Goal: Check status: Check status

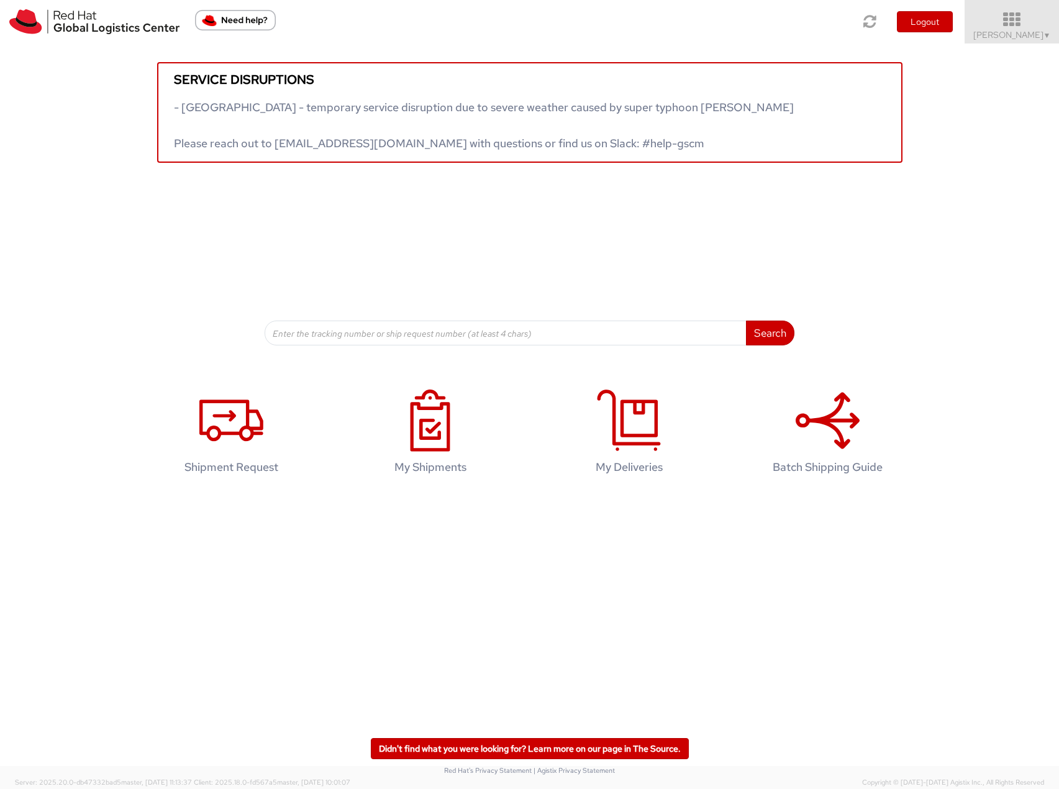
click at [1020, 19] on icon at bounding box center [1012, 19] width 109 height 17
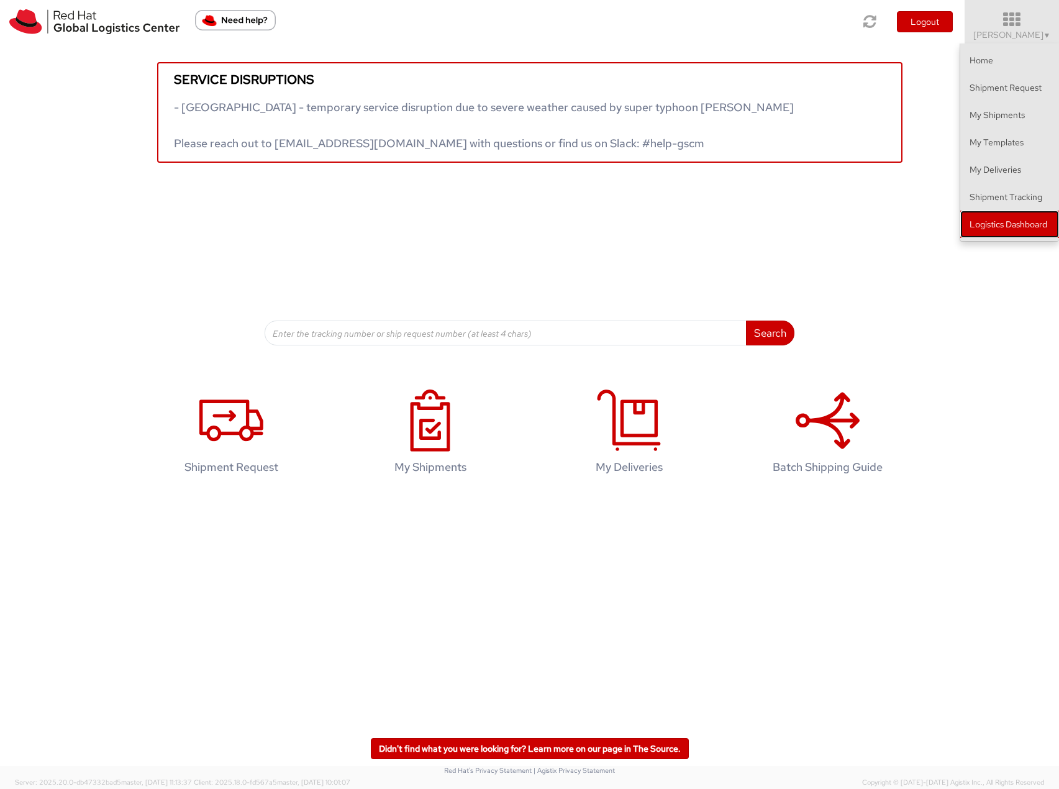
click at [1000, 219] on link "Logistics Dashboard" at bounding box center [1010, 224] width 99 height 27
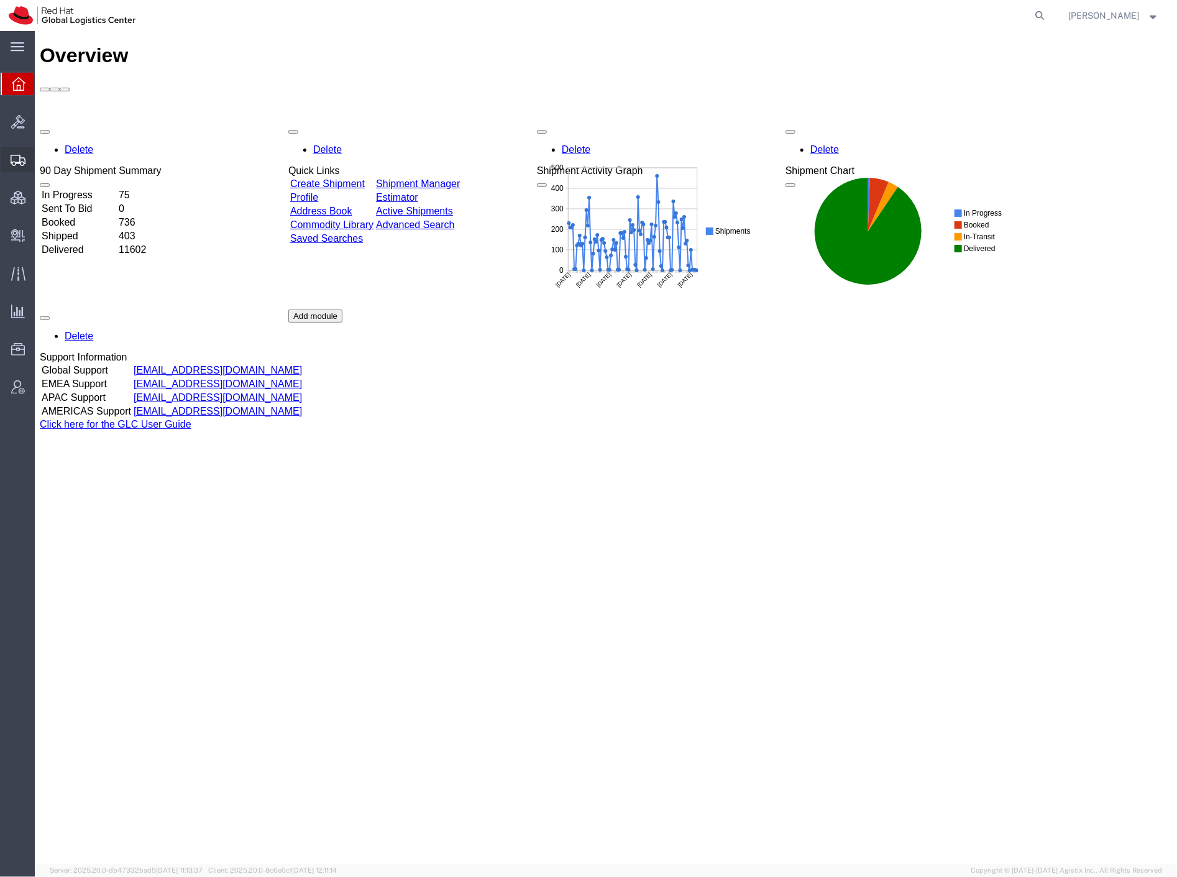
click at [0, 0] on span "Shipment Manager" at bounding box center [0, 0] width 0 height 0
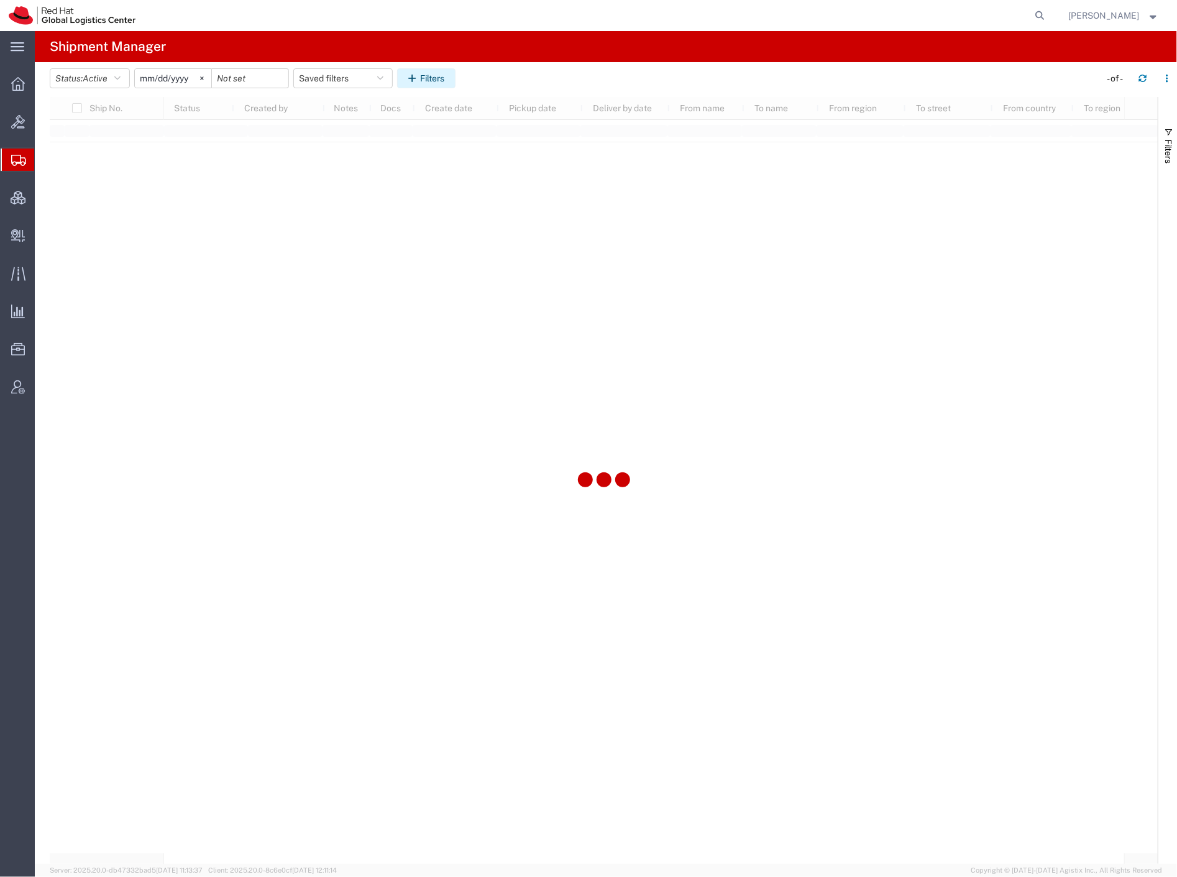
click at [432, 73] on button "Filters" at bounding box center [426, 78] width 58 height 20
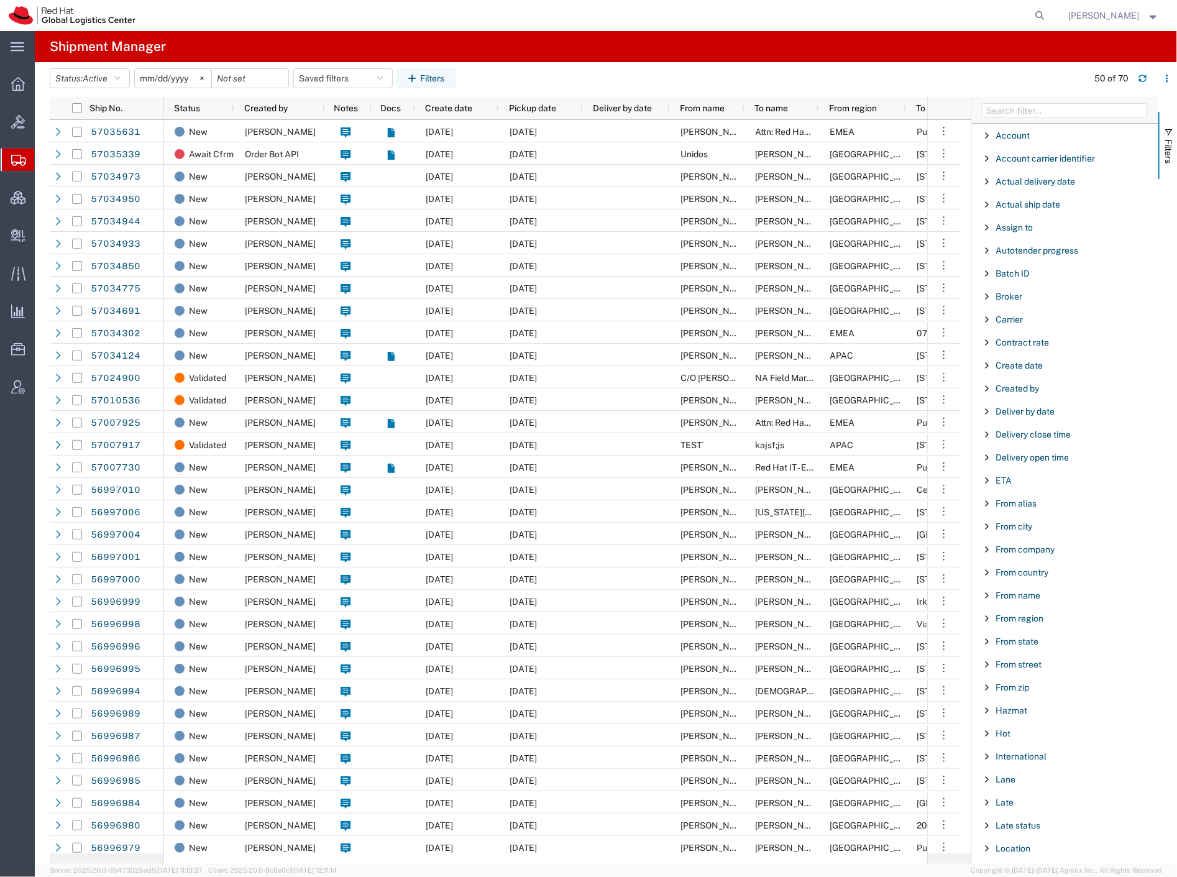
click at [1017, 325] on div "Carrier" at bounding box center [1065, 319] width 186 height 22
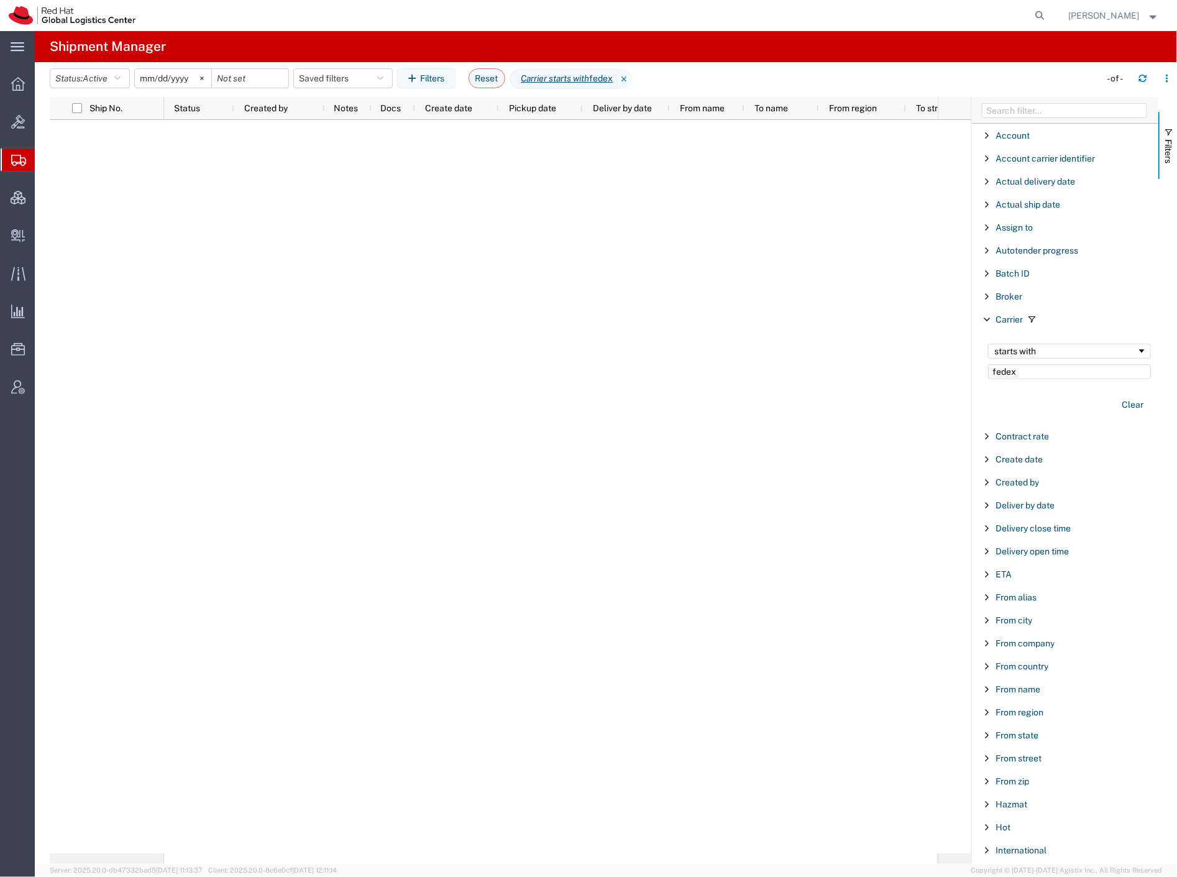
type input "fedex"
click at [172, 73] on input "[DATE]" at bounding box center [173, 78] width 76 height 19
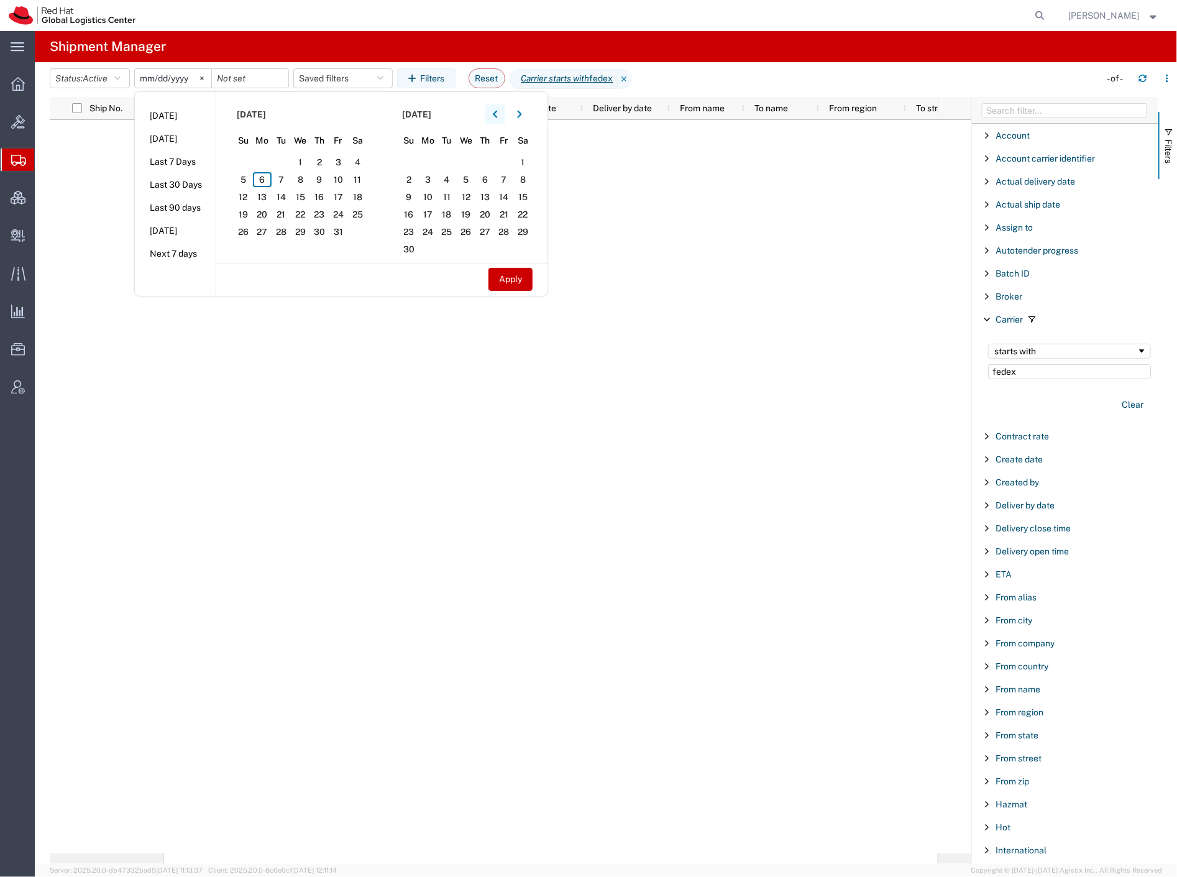
click at [496, 112] on icon "button" at bounding box center [495, 114] width 5 height 9
click at [288, 158] on span "1" at bounding box center [281, 162] width 19 height 15
click at [520, 116] on icon "button" at bounding box center [519, 114] width 5 height 9
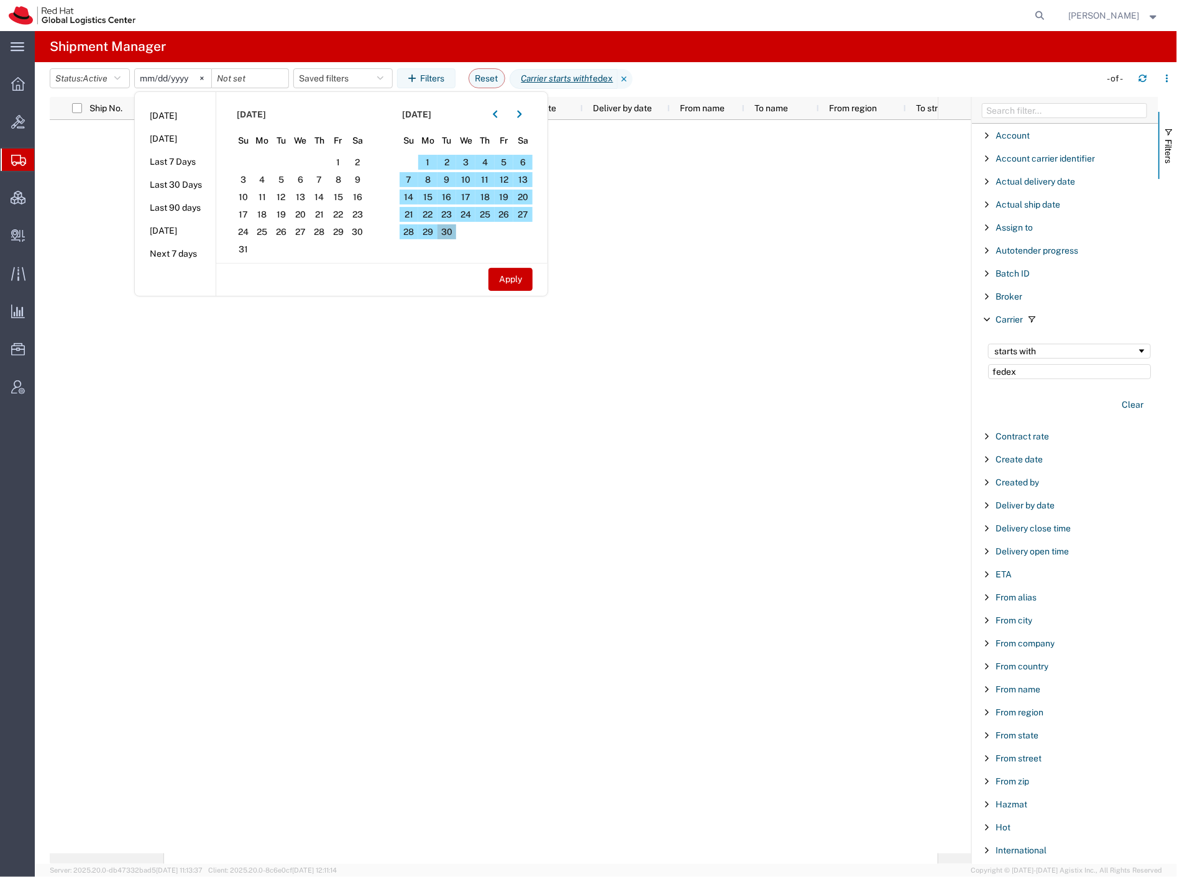
click at [448, 227] on span "30" at bounding box center [446, 231] width 19 height 15
click at [506, 275] on button "Apply" at bounding box center [510, 279] width 44 height 23
type input "[DATE]"
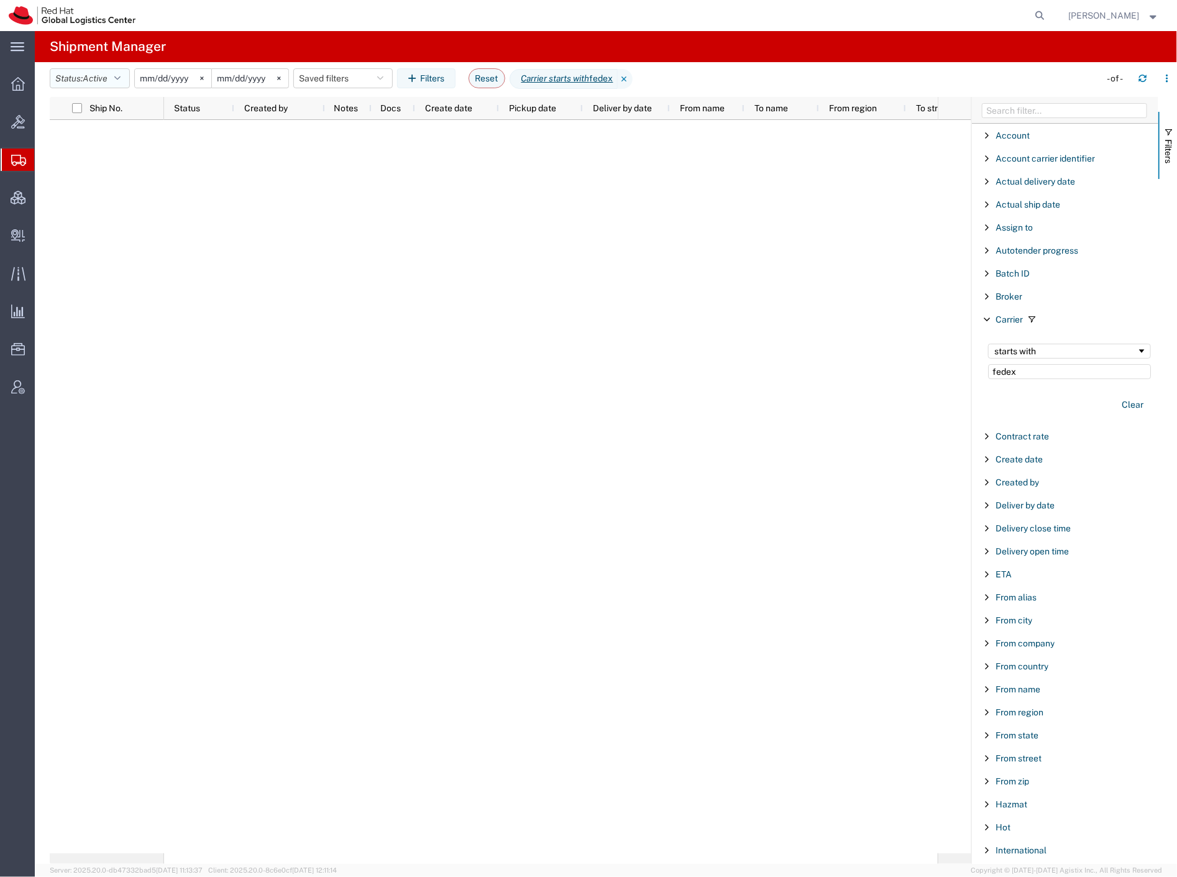
click at [121, 81] on icon "button" at bounding box center [117, 78] width 6 height 9
click at [128, 140] on span "All" at bounding box center [122, 143] width 145 height 19
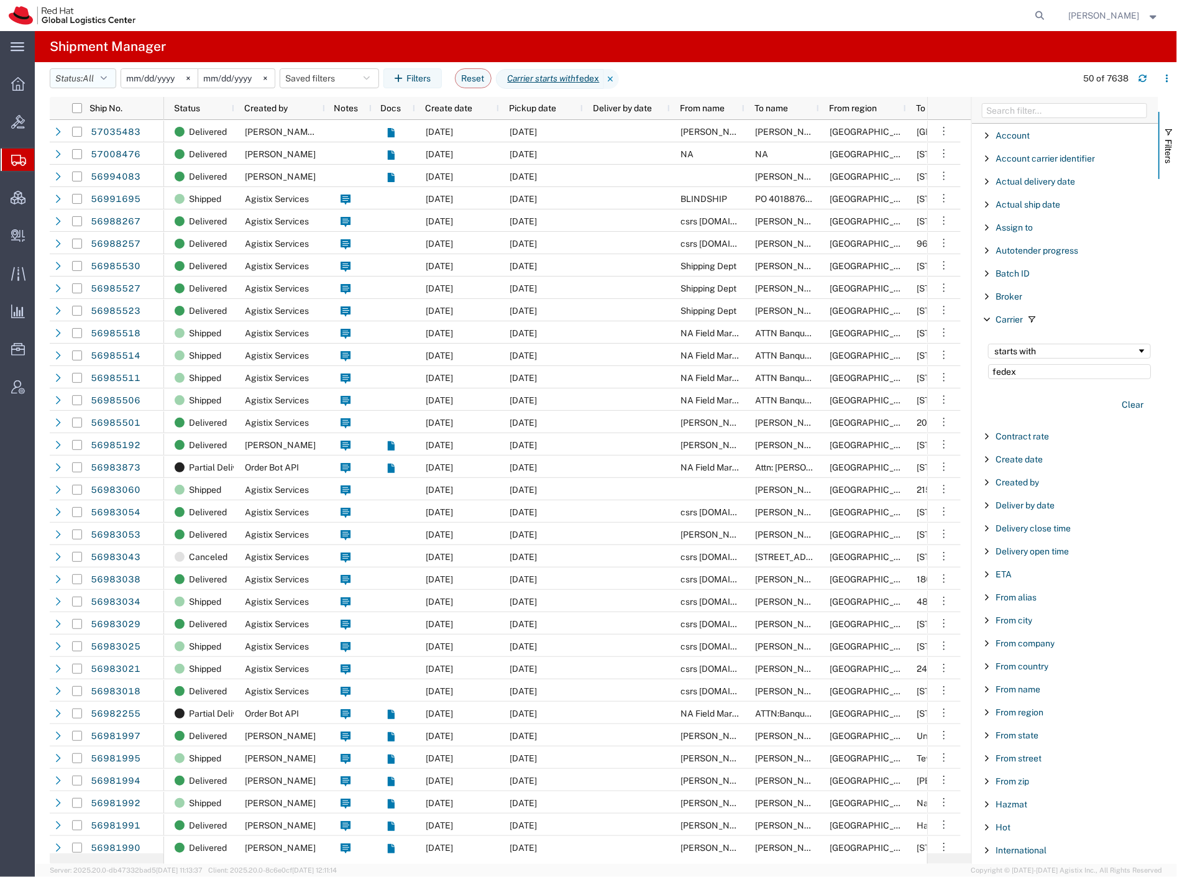
click at [103, 73] on button "Status: All" at bounding box center [83, 78] width 66 height 20
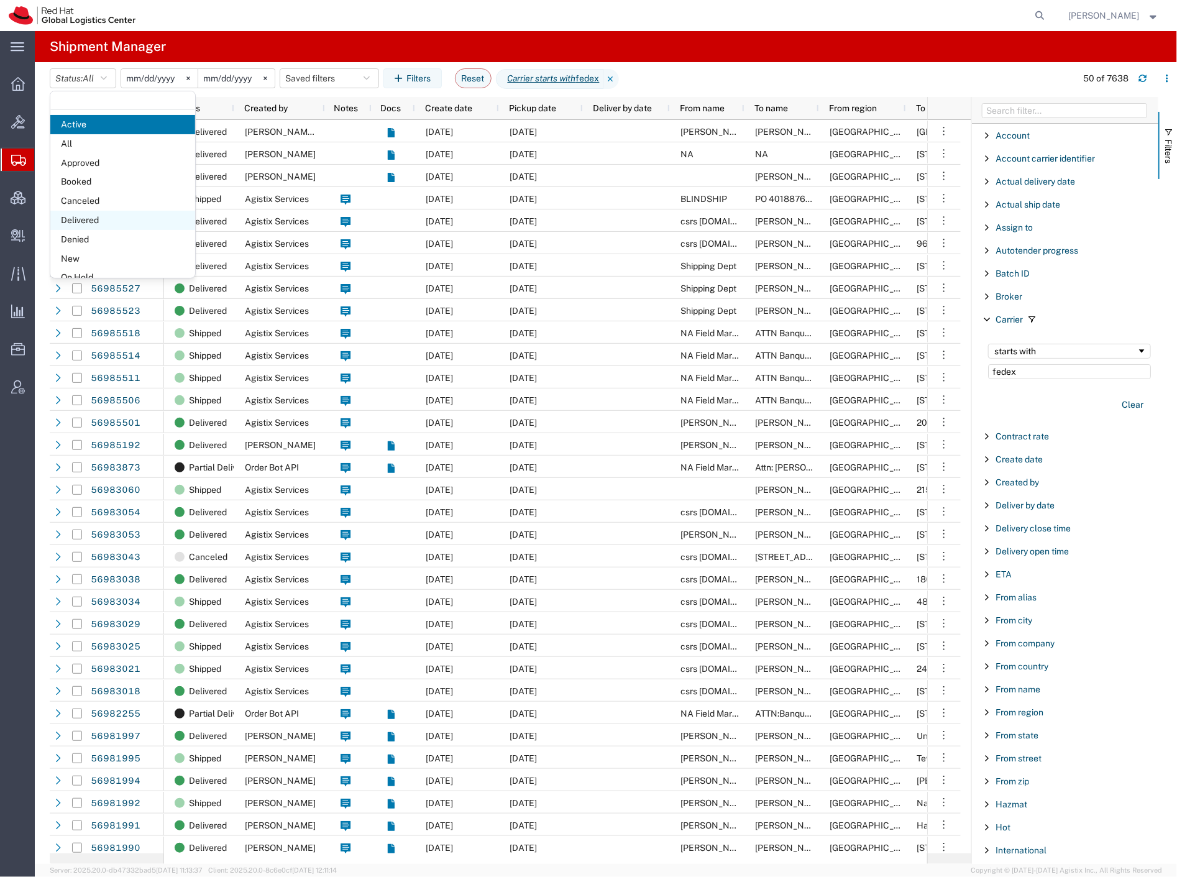
click at [118, 216] on span "Delivered" at bounding box center [122, 220] width 145 height 19
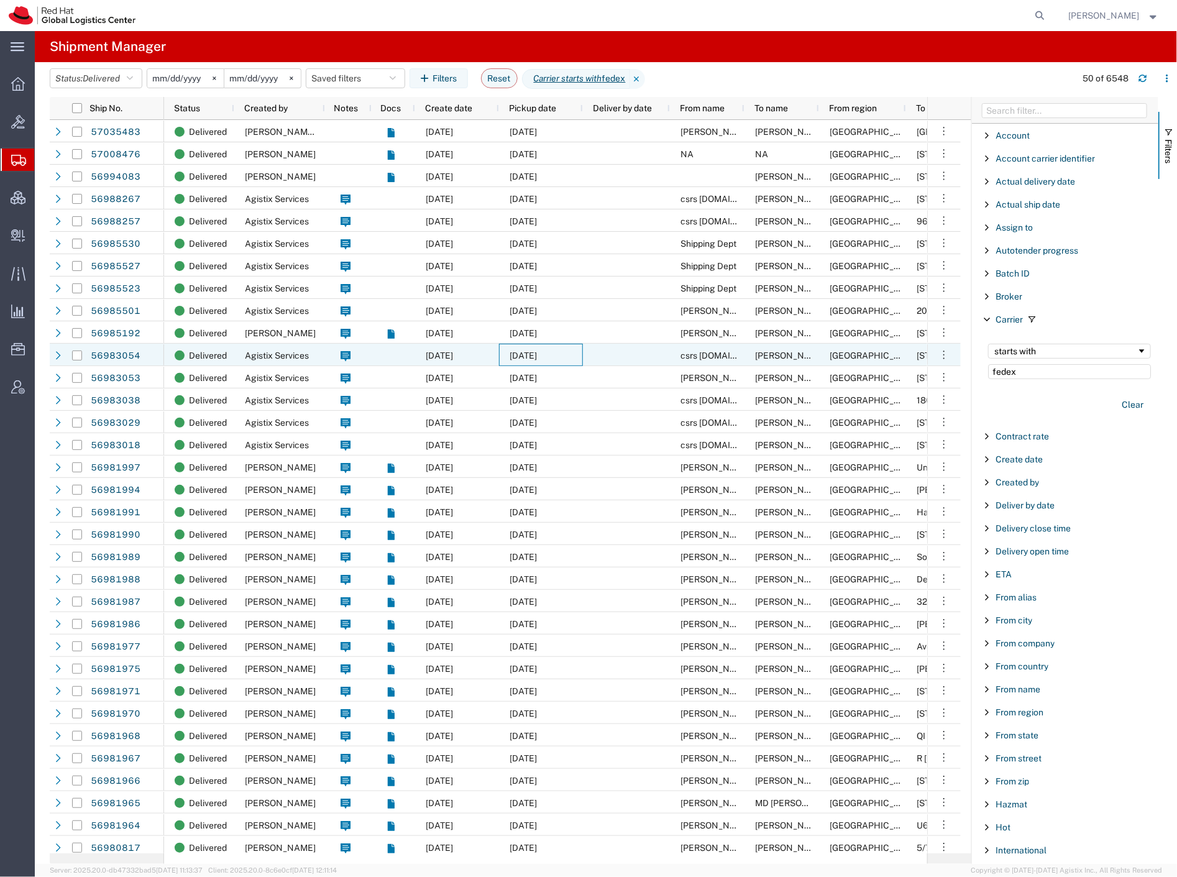
click at [568, 364] on div "[DATE]" at bounding box center [541, 355] width 84 height 22
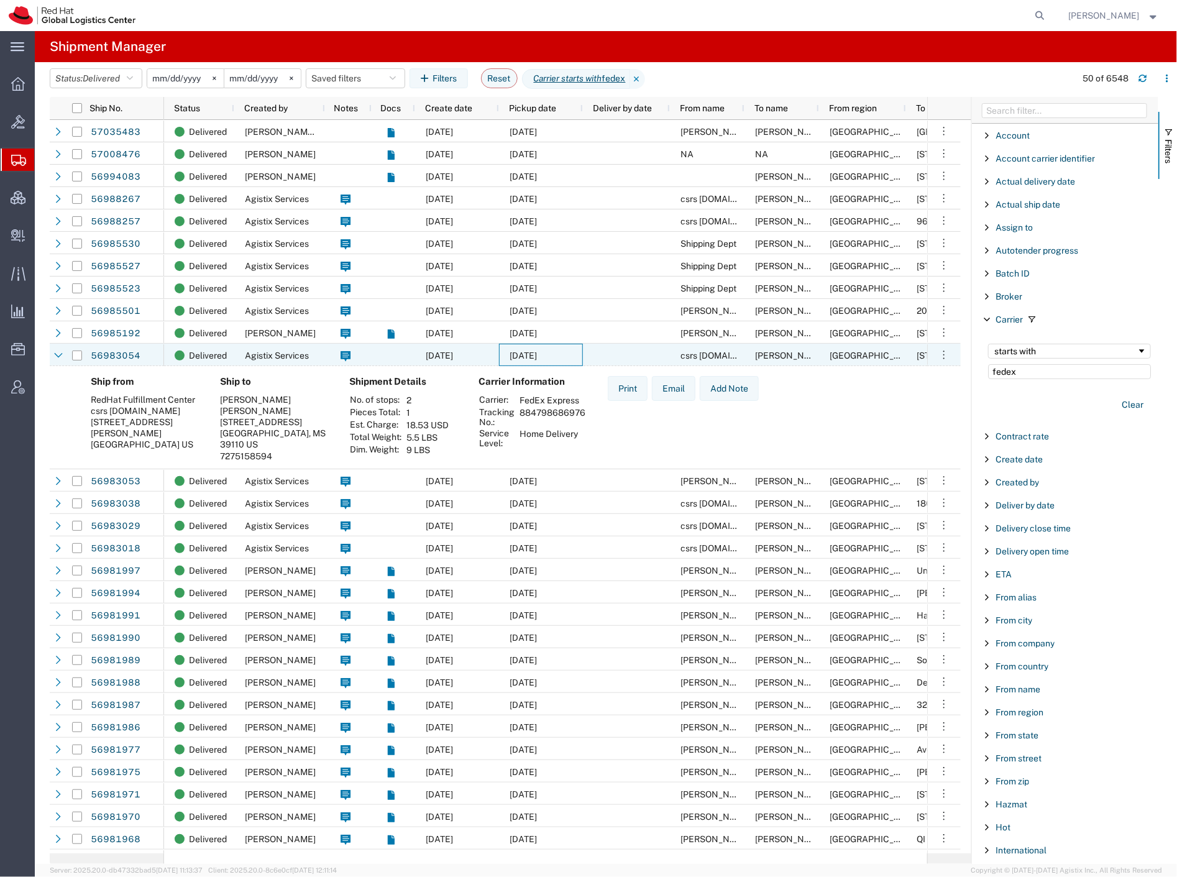
click at [568, 364] on div "[DATE]" at bounding box center [541, 355] width 84 height 22
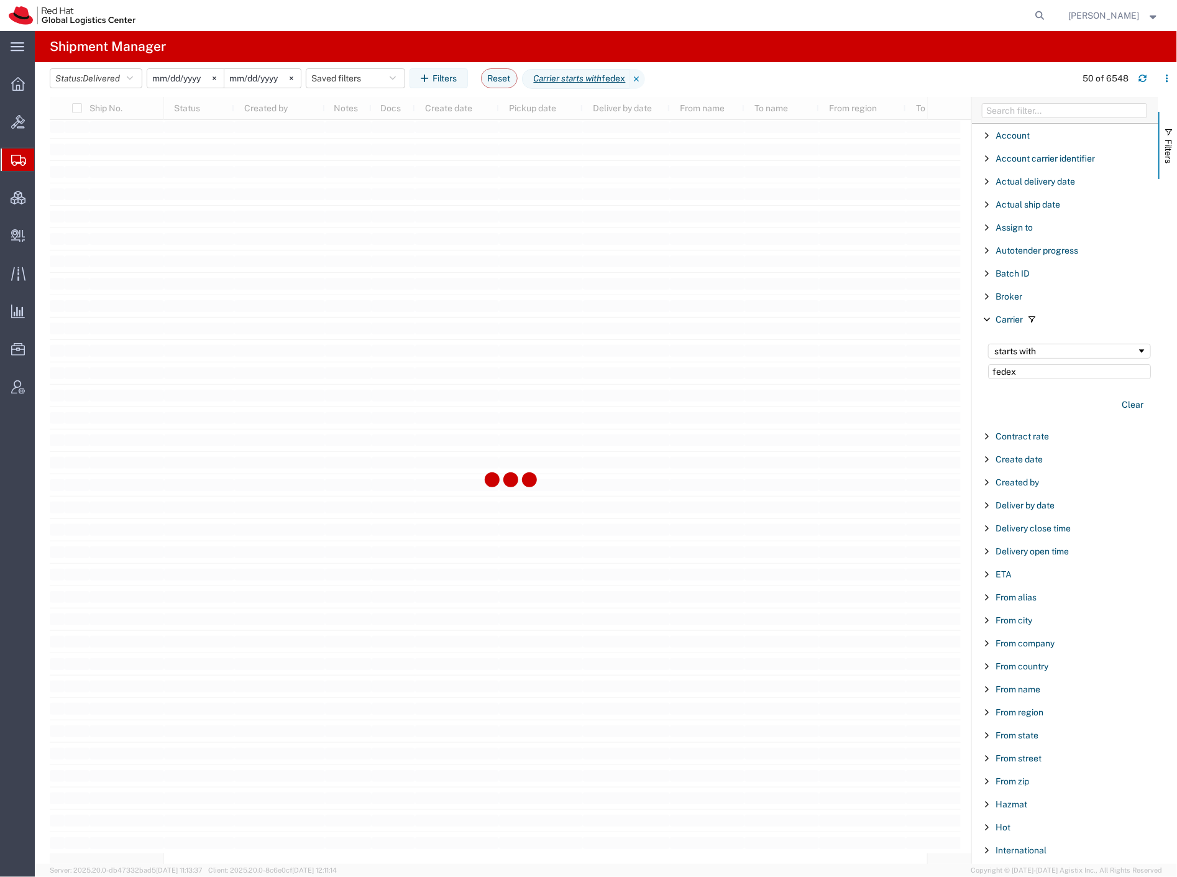
scroll to position [2899, 0]
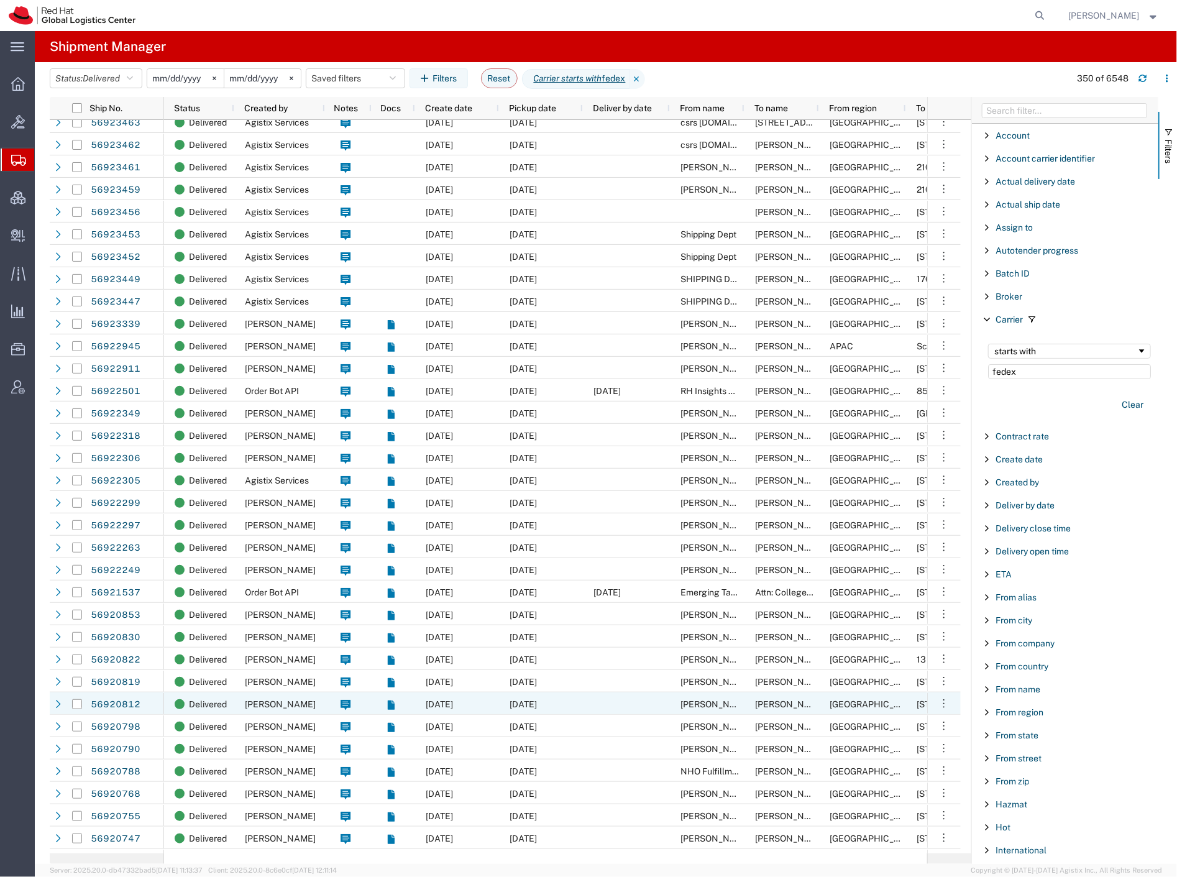
scroll to position [6421, 0]
